Goal: Navigation & Orientation: Find specific page/section

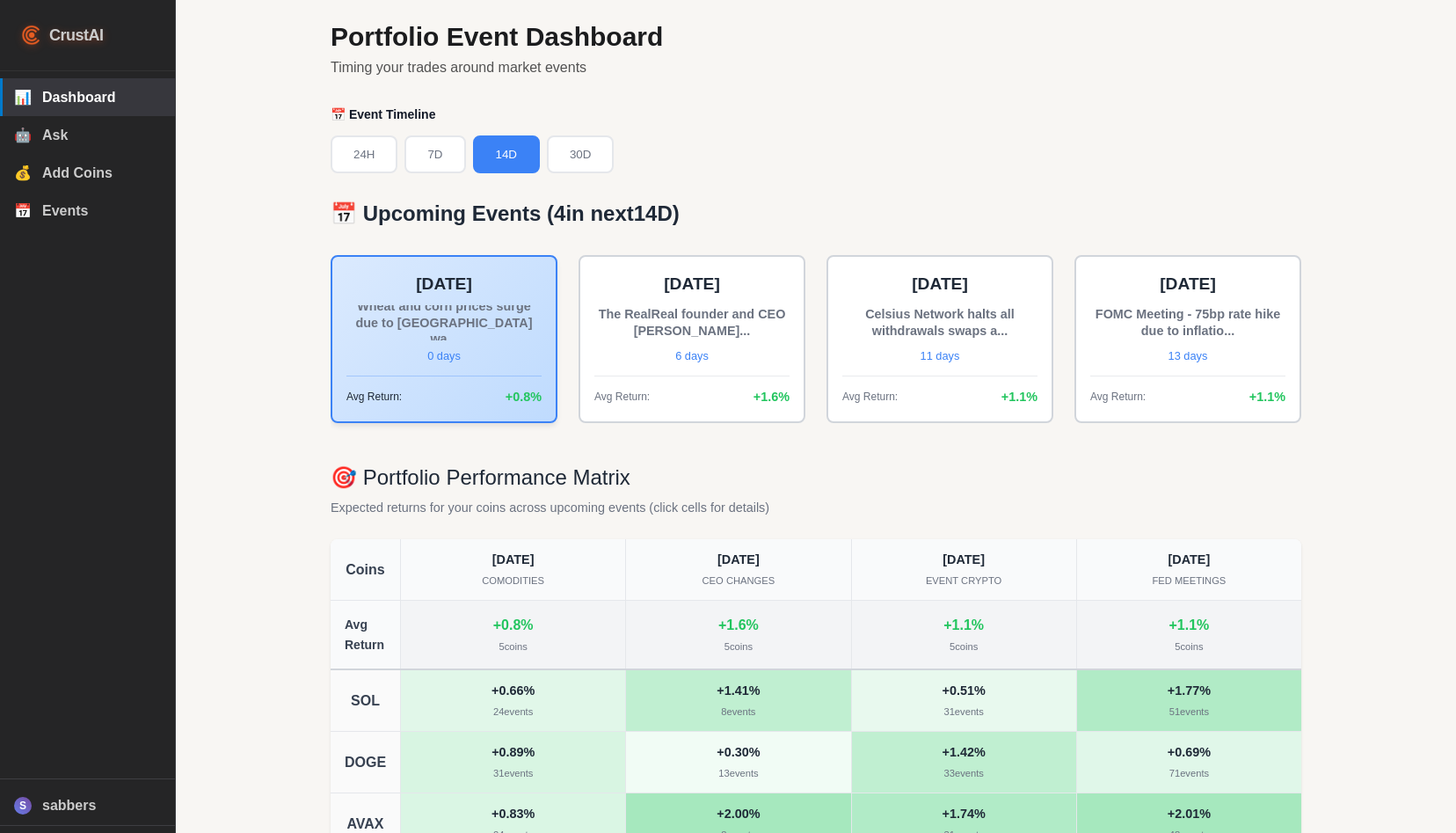
click at [733, 83] on div "Portfolio Event Dashboard Timing your trades around market events 📅 Event Timel…" at bounding box center [815, 499] width 1013 height 998
click at [805, 75] on p "Timing your trades around market events" at bounding box center [815, 67] width 971 height 22
